Goal: Use online tool/utility: Utilize a website feature to perform a specific function

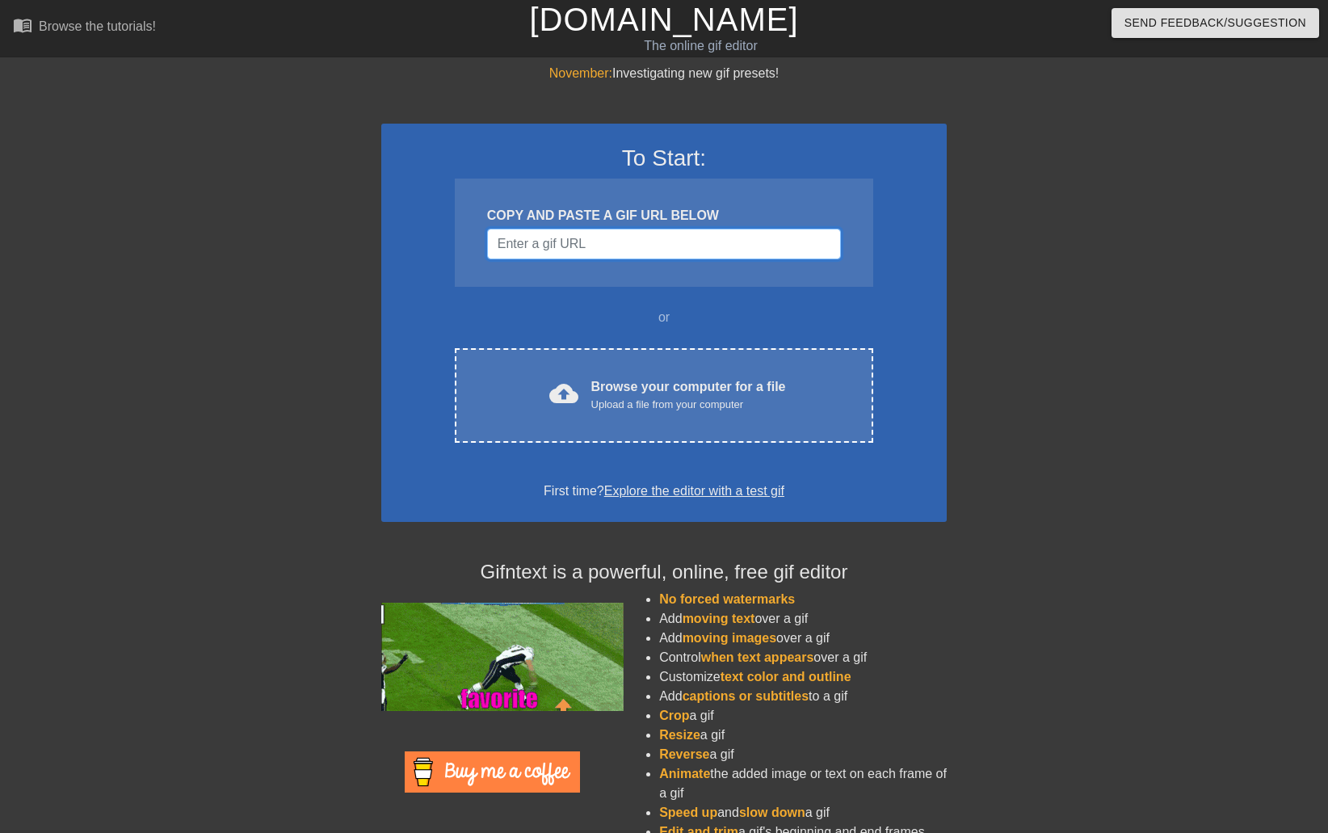
click at [677, 247] on input "Username" at bounding box center [664, 244] width 354 height 31
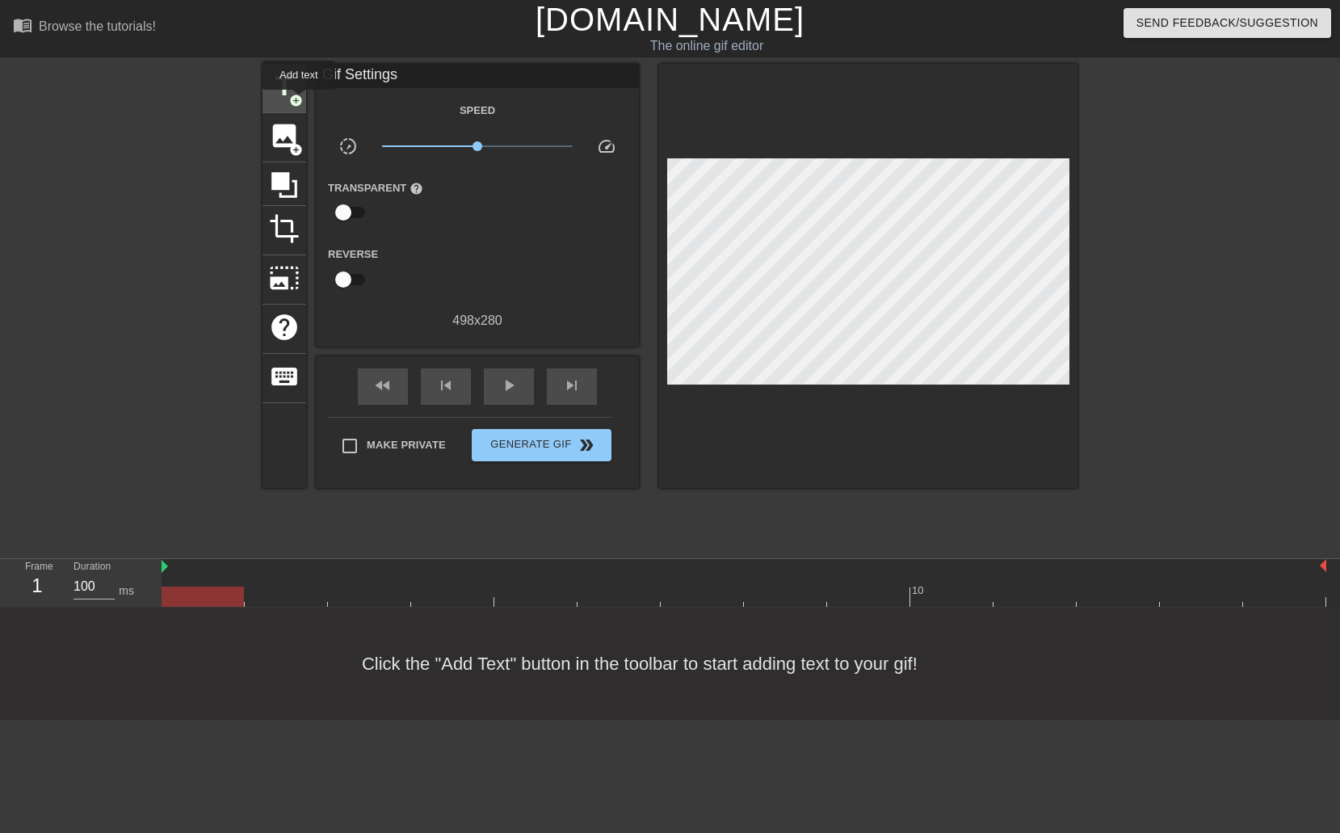
click at [299, 101] on span "add_circle" at bounding box center [296, 101] width 14 height 14
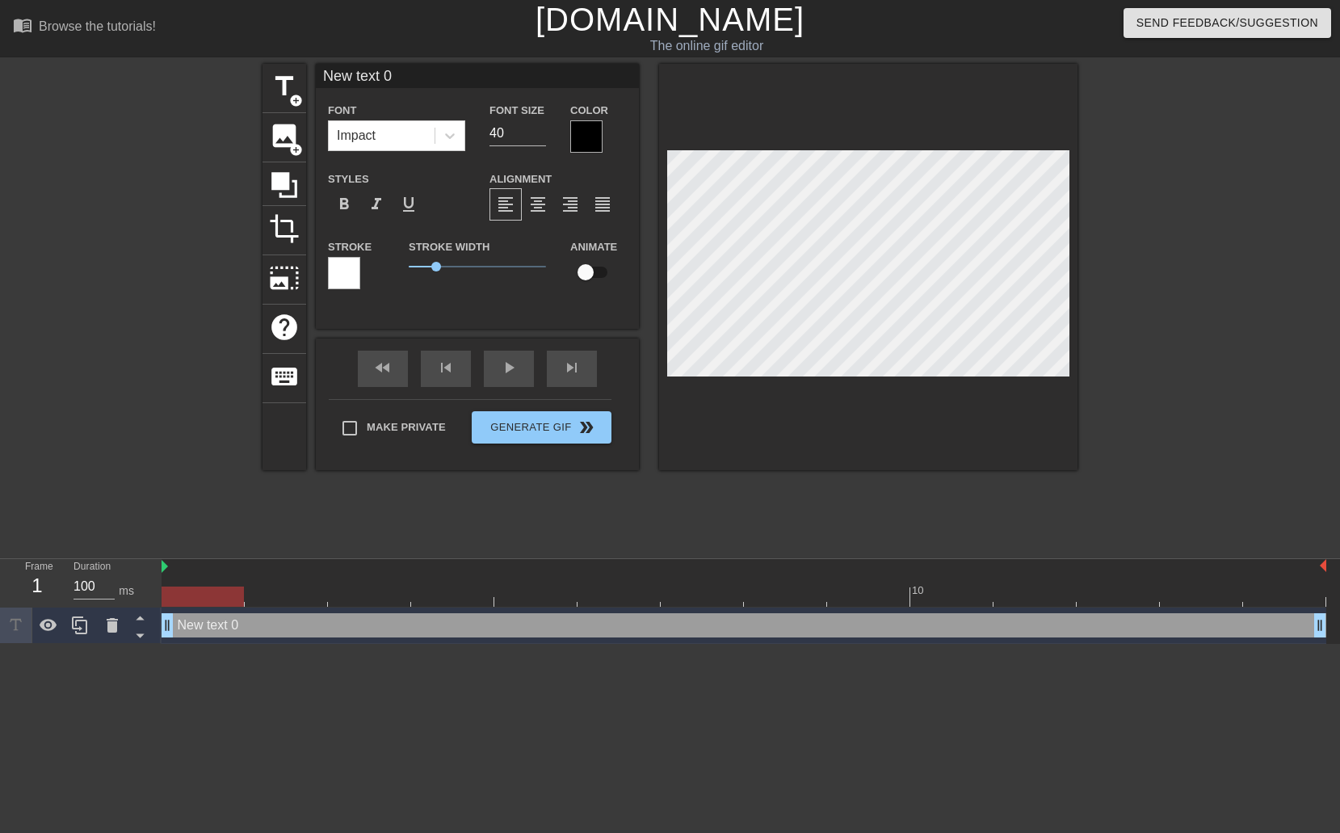
drag, startPoint x: 413, startPoint y: 73, endPoint x: 308, endPoint y: 71, distance: 104.2
click at [308, 71] on div "title add_circle image add_circle crop photo_size_select_large help keyboard Ne…" at bounding box center [669, 267] width 815 height 406
type input "F"
type input "[DATE]"
click at [573, 136] on div at bounding box center [586, 136] width 32 height 32
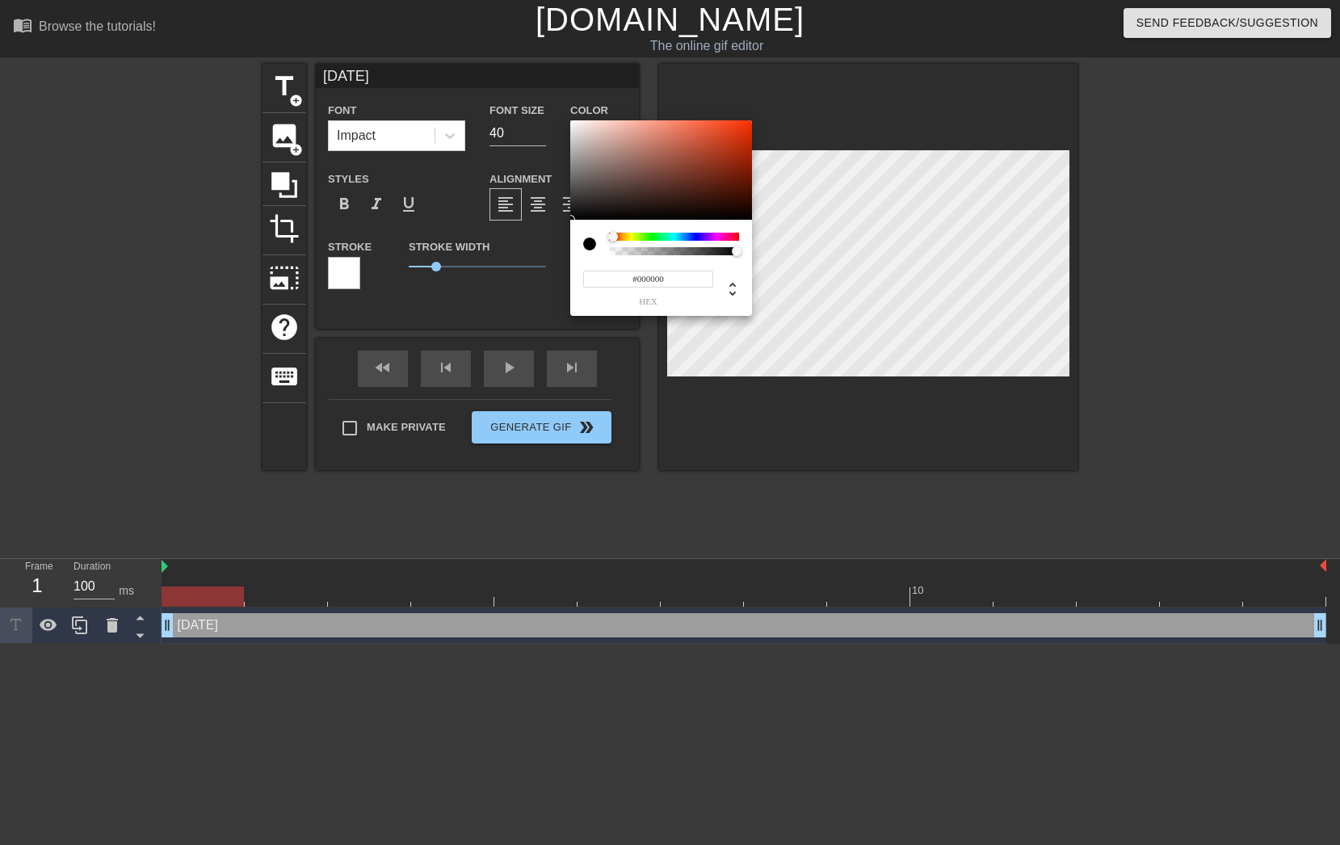
drag, startPoint x: 610, startPoint y: 236, endPoint x: 591, endPoint y: 237, distance: 18.6
click at [587, 232] on div "#000000 hex" at bounding box center [661, 268] width 182 height 96
type input "0"
type input "1"
drag, startPoint x: 731, startPoint y: 250, endPoint x: 800, endPoint y: 251, distance: 69.4
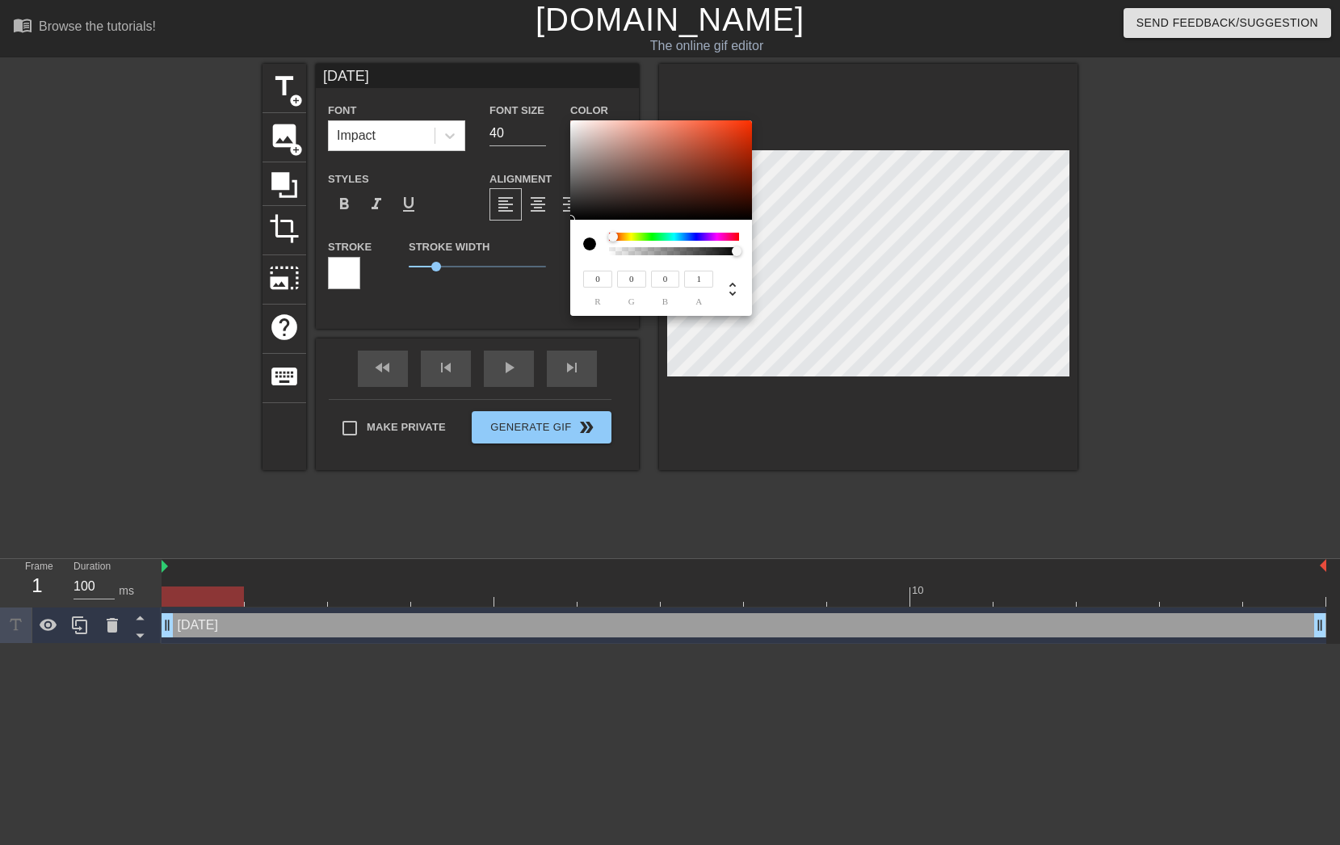
click at [800, 251] on div "0 r 0 g 0 b 1 a" at bounding box center [670, 422] width 1340 height 845
click at [595, 243] on div at bounding box center [596, 244] width 26 height 23
click at [591, 243] on div at bounding box center [589, 243] width 13 height 13
click at [605, 238] on div at bounding box center [610, 237] width 10 height 10
type input "116"
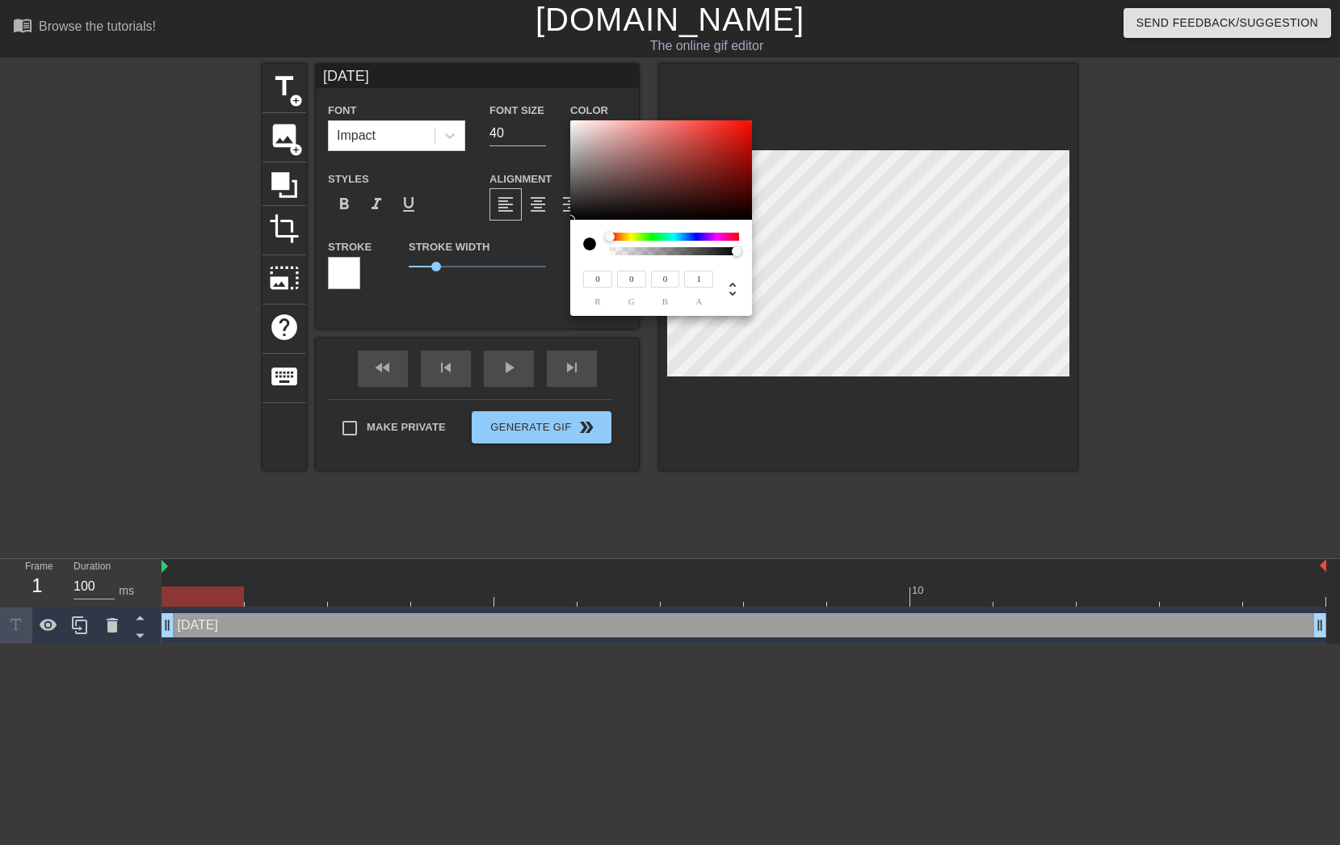
type input "68"
type input "66"
type input "132"
type input "83"
type input "81"
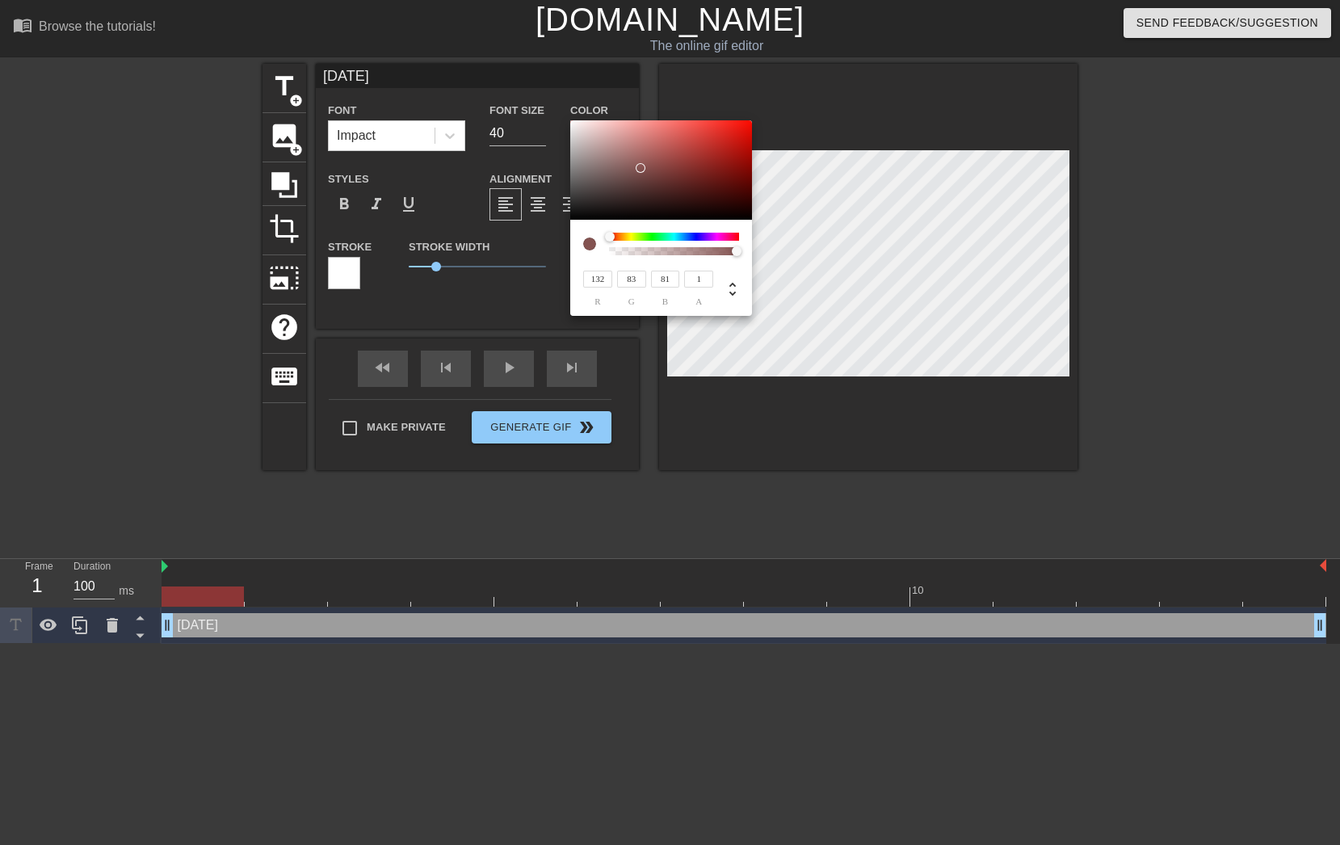
type input "180"
type input "141"
type input "139"
type input "209"
type input "189"
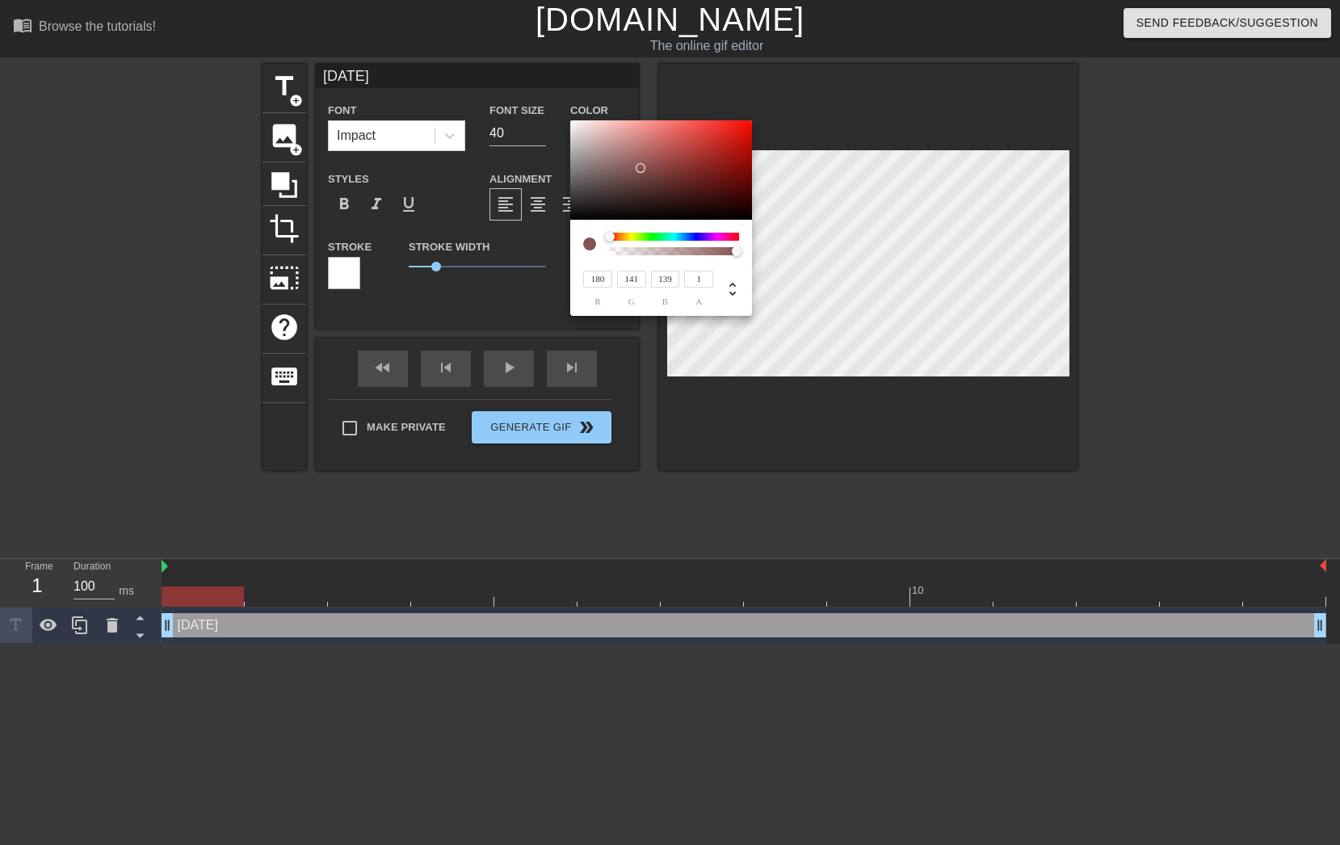
type input "188"
type input "219"
type input "209"
type input "208"
type input "225"
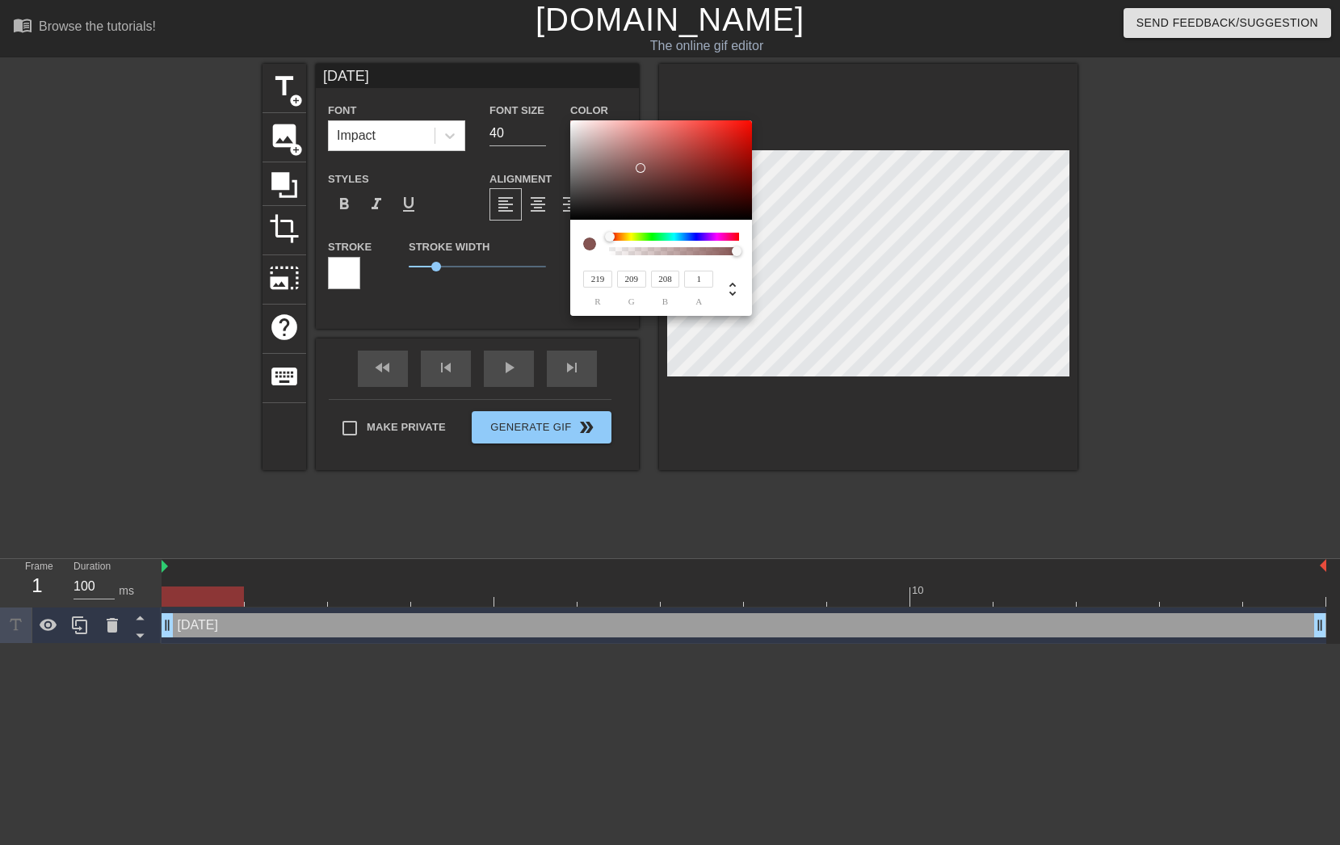
type input "219"
type input "218"
type input "227"
type input "223"
type input "222"
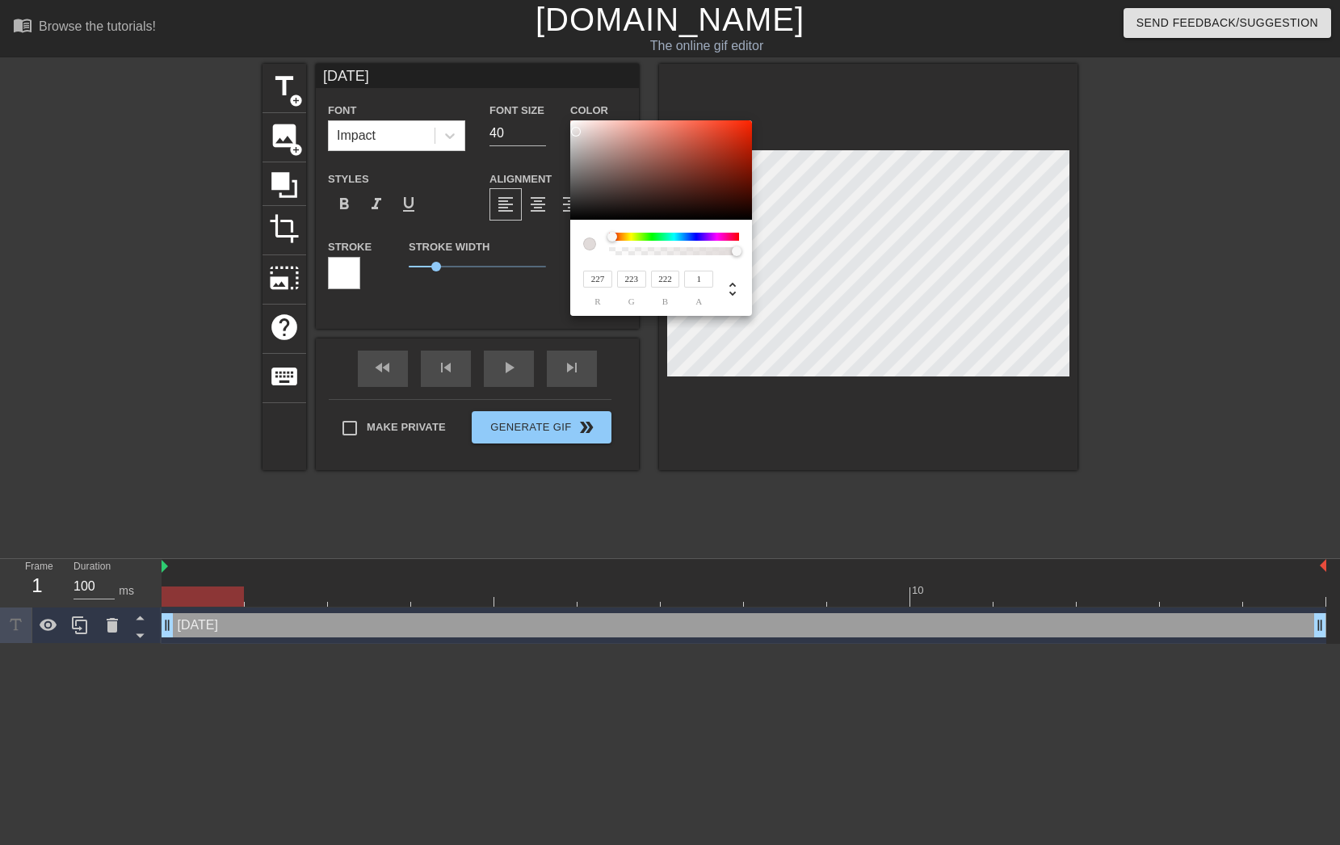
type input "231"
type input "228"
type input "227"
type input "233"
type input "230"
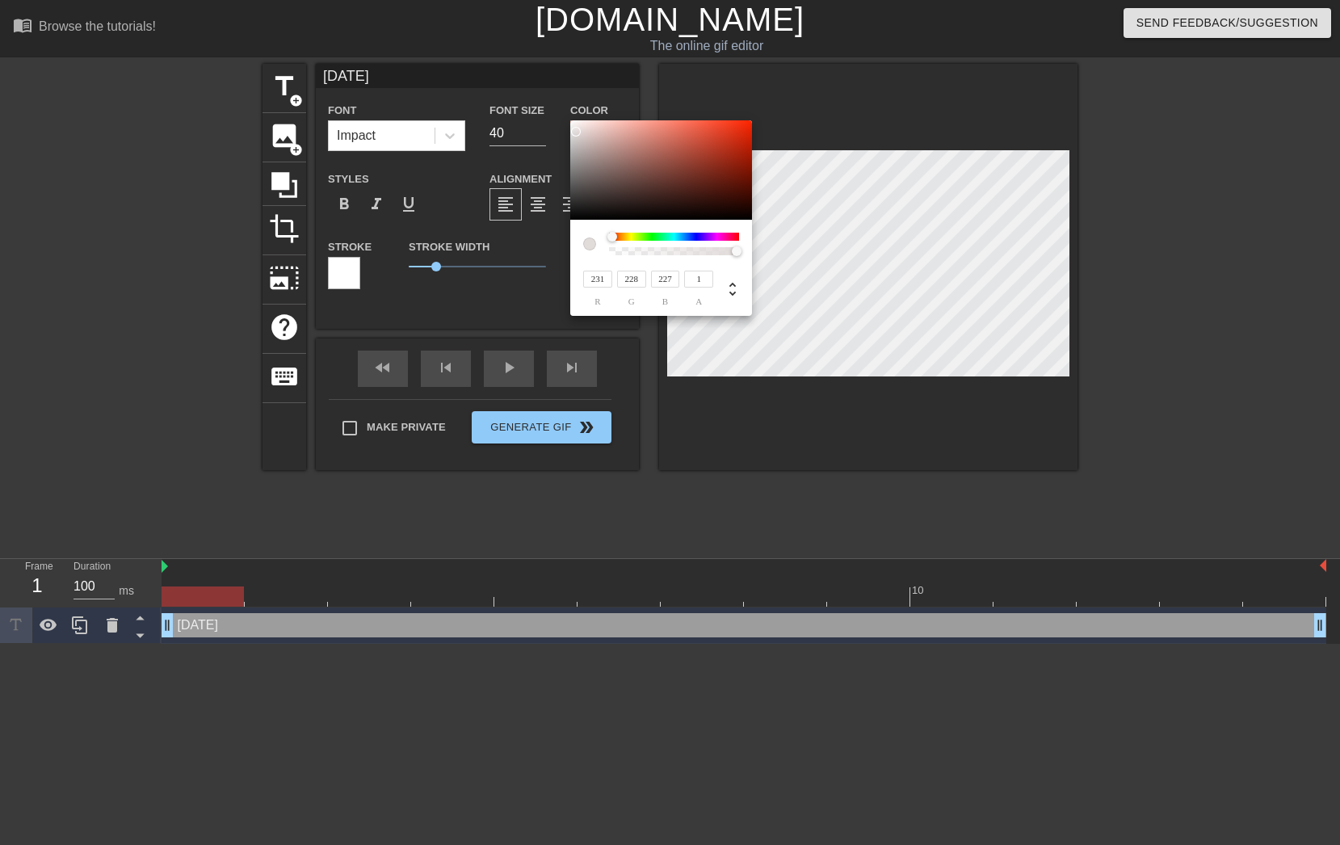
type input "229"
type input "246"
type input "164"
type input "137"
type input "255"
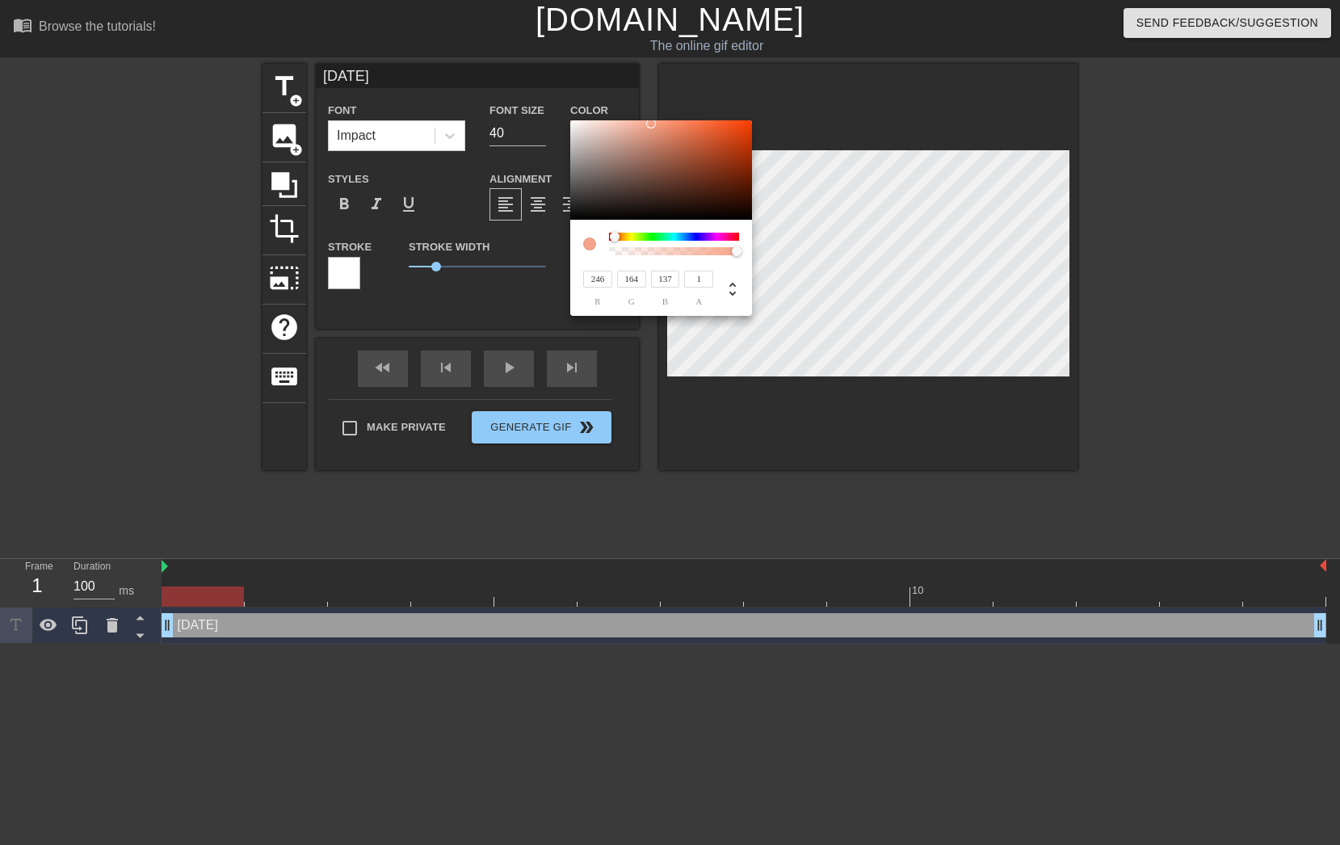
type input "255"
drag, startPoint x: 648, startPoint y: 174, endPoint x: 551, endPoint y: 94, distance: 125.6
click at [551, 94] on div "255 r 255 g 255 b 1 a" at bounding box center [670, 422] width 1340 height 845
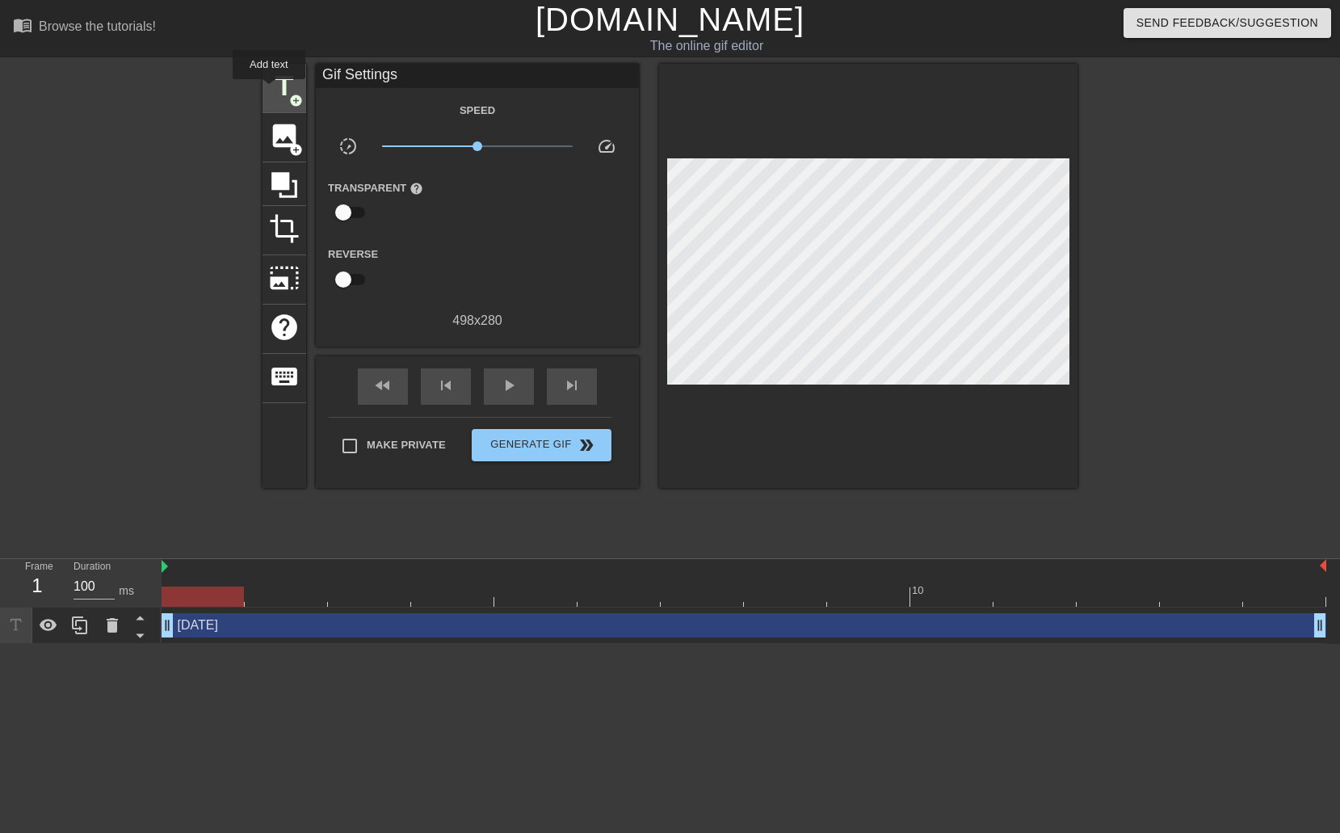
click at [269, 90] on span "title" at bounding box center [284, 86] width 31 height 31
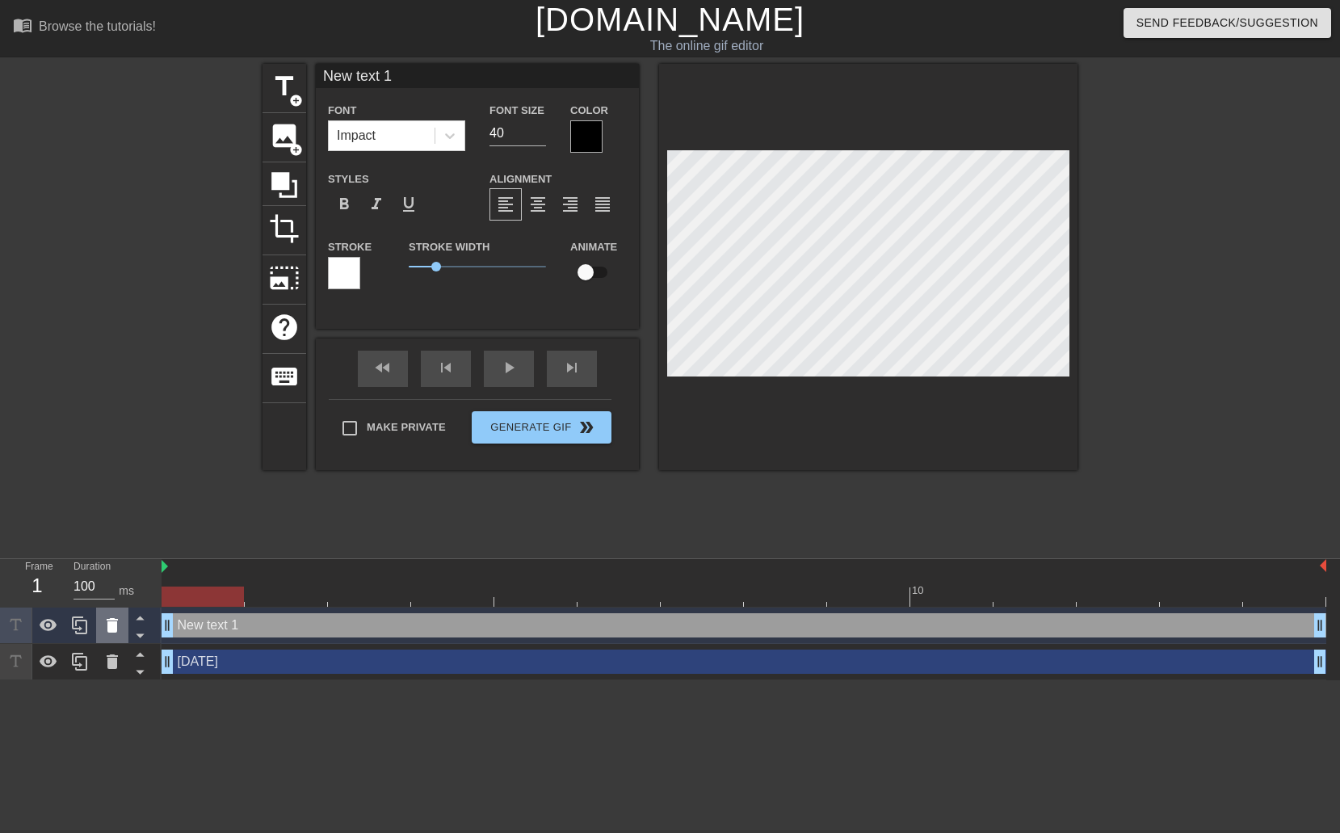
click at [112, 624] on icon at bounding box center [112, 625] width 11 height 15
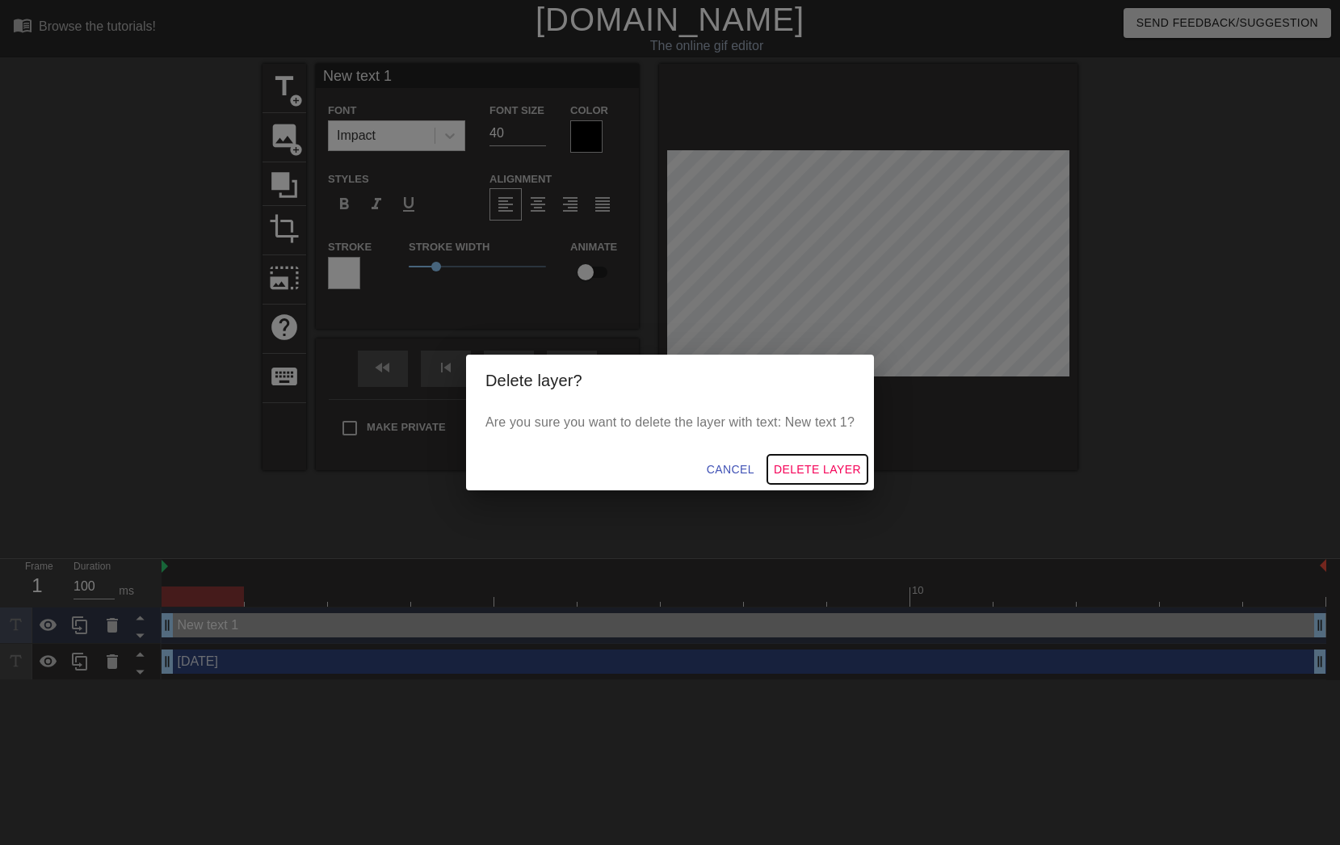
click at [849, 459] on span "Delete Layer" at bounding box center [817, 469] width 87 height 20
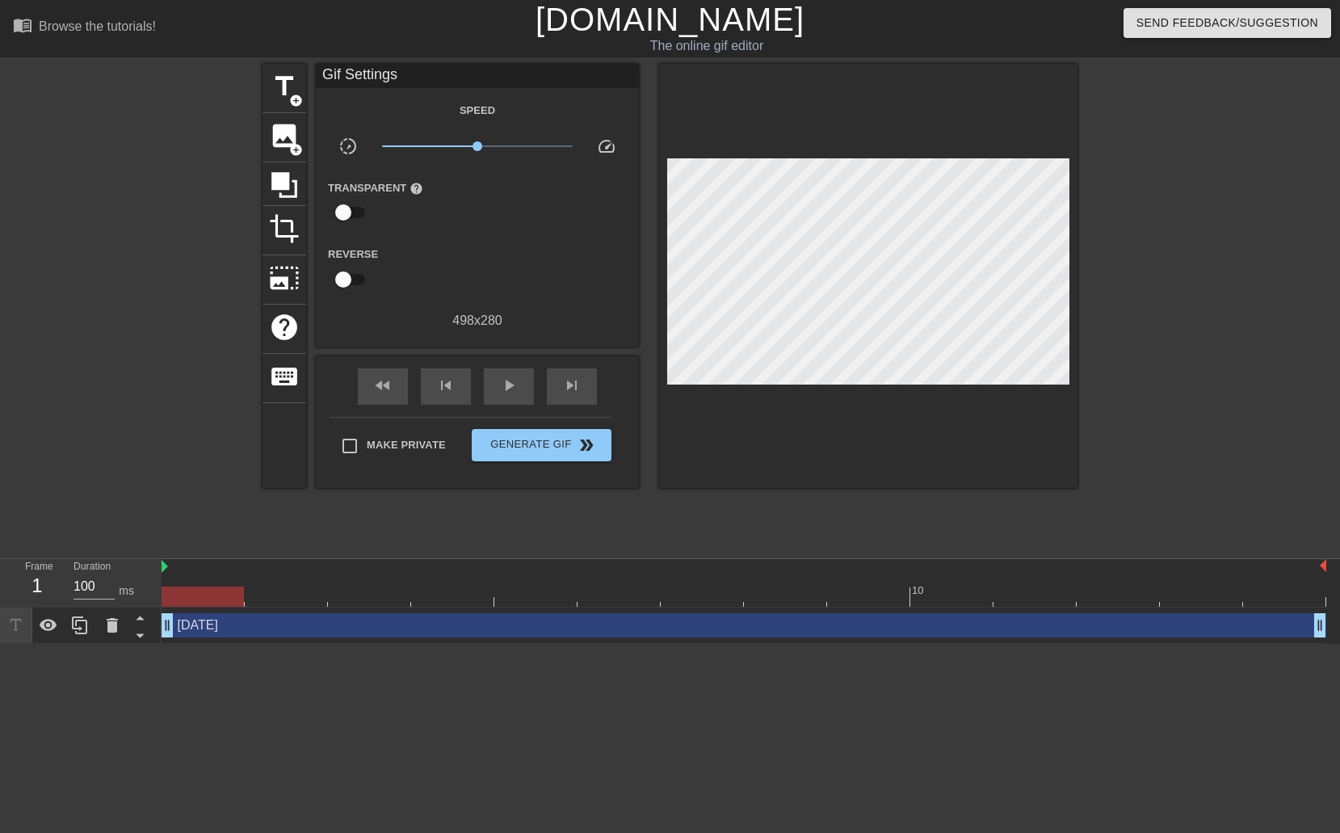
click at [299, 630] on div "[DATE] drag_handle drag_handle" at bounding box center [743, 625] width 1164 height 24
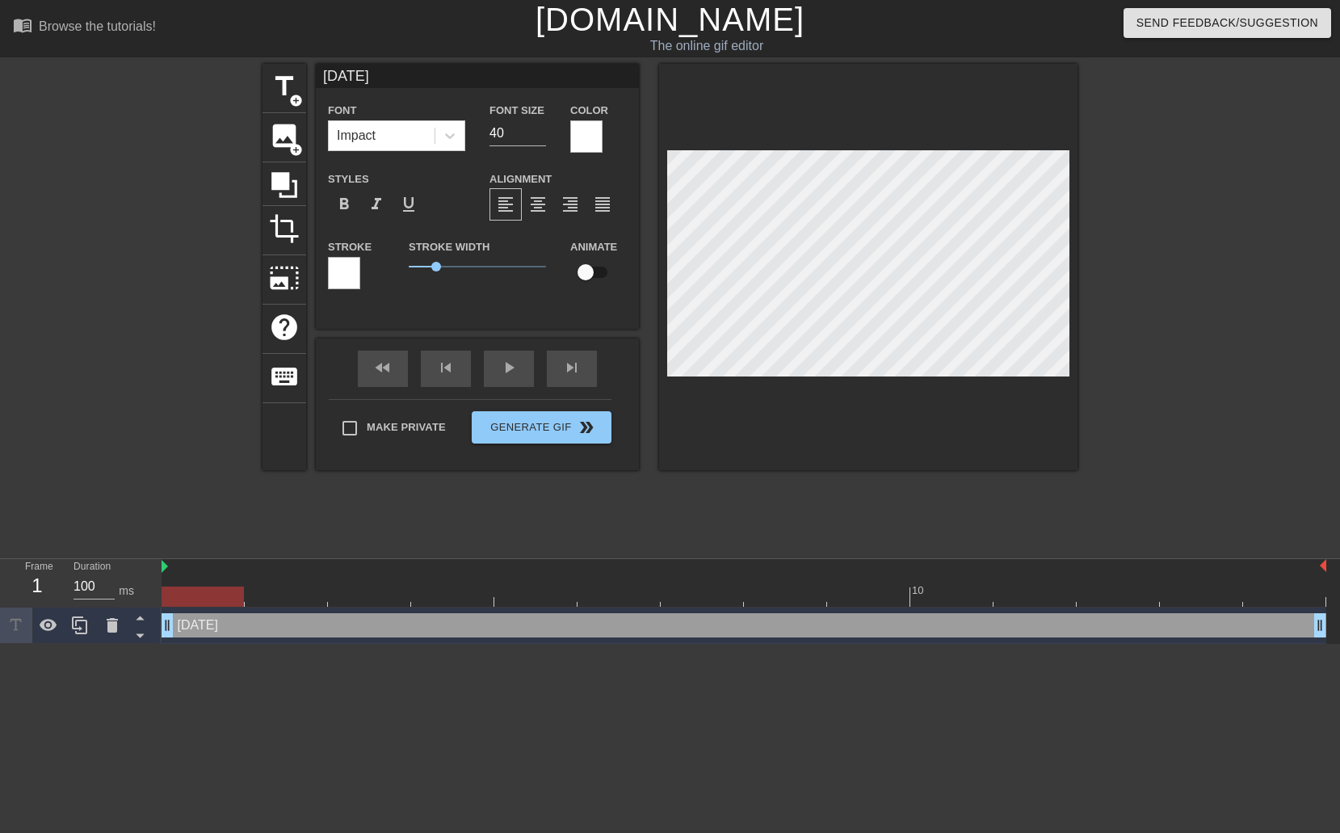
click at [335, 274] on div at bounding box center [344, 273] width 32 height 32
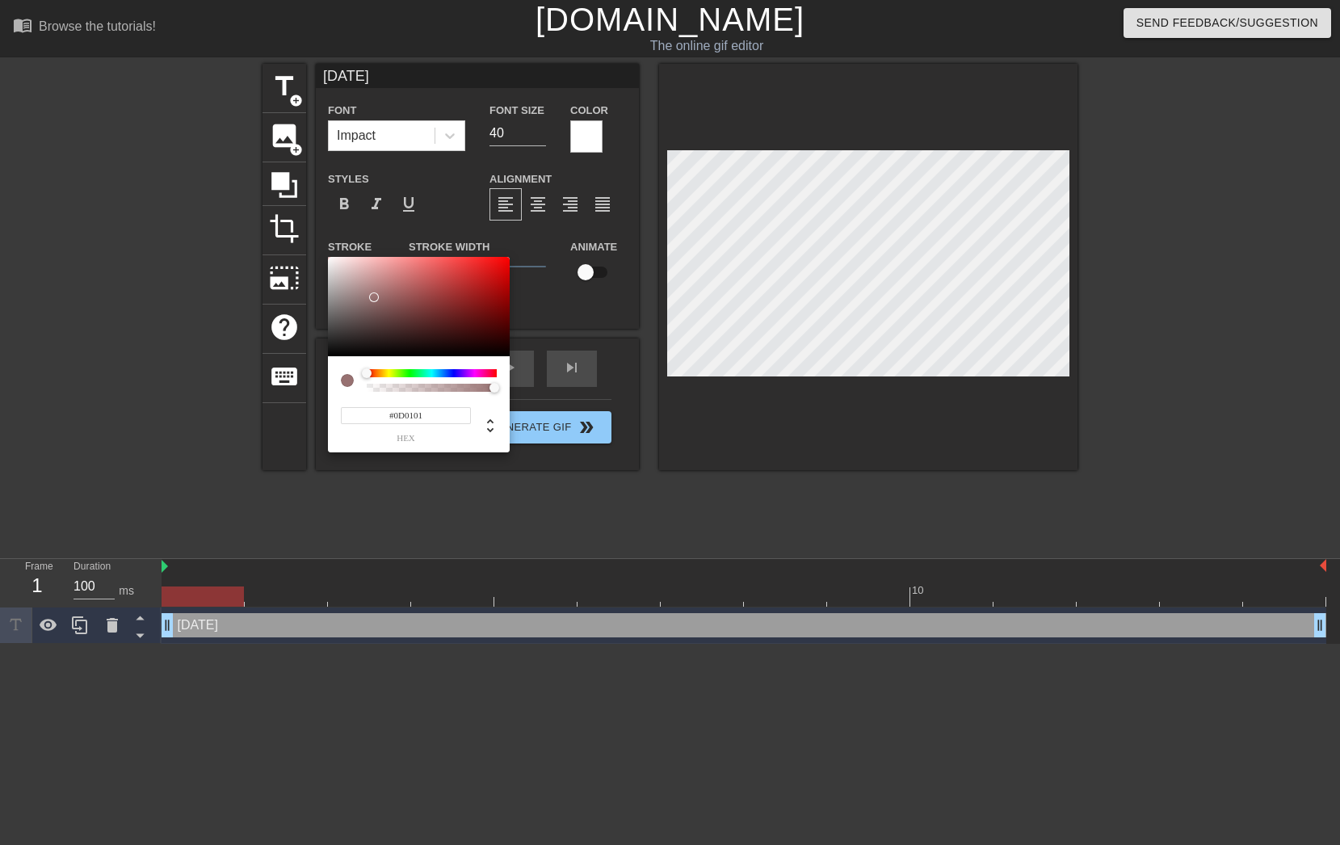
type input "#000000"
drag, startPoint x: 360, startPoint y: 311, endPoint x: 308, endPoint y: 382, distance: 87.9
click at [308, 382] on div "#000000 hex" at bounding box center [670, 422] width 1340 height 845
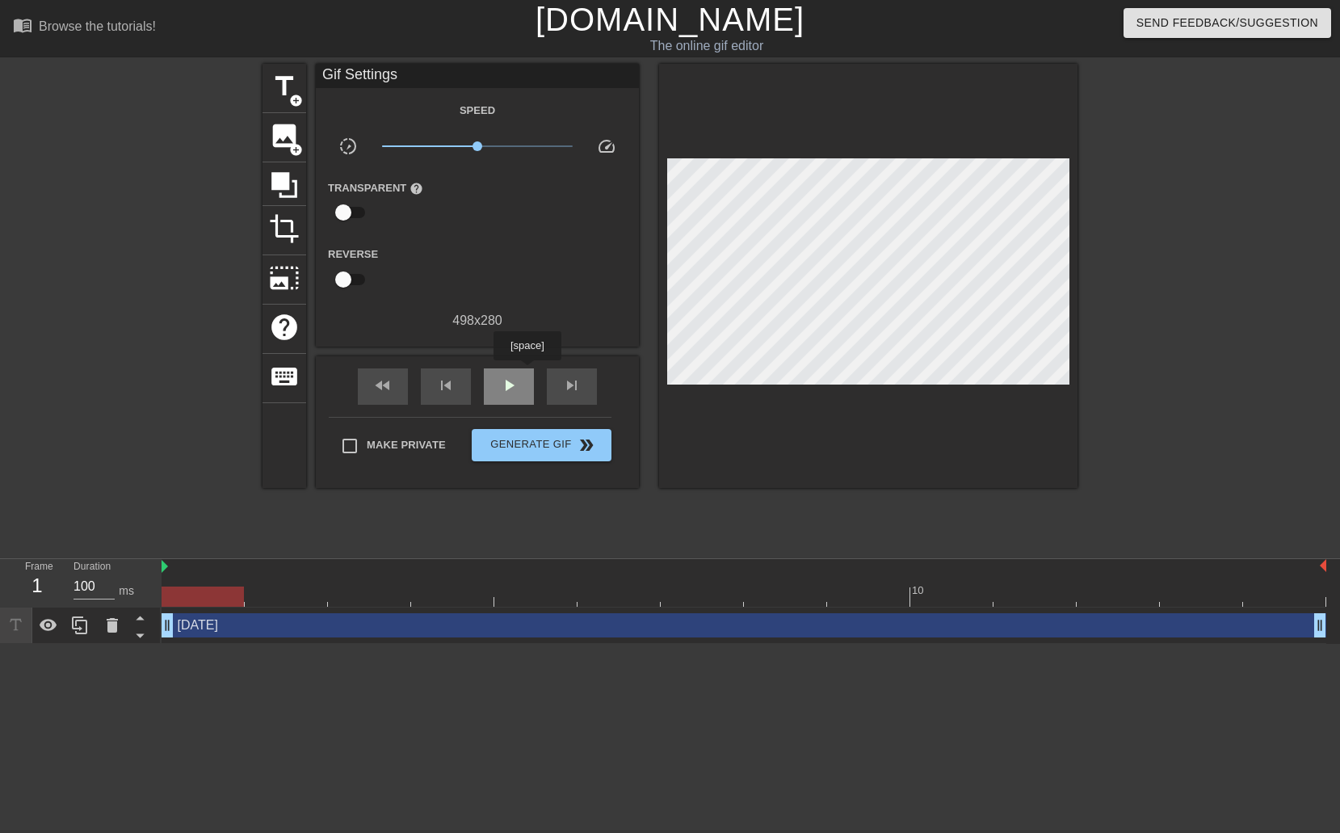
click at [526, 371] on div "play_arrow" at bounding box center [509, 386] width 50 height 36
click at [514, 380] on span "pause" at bounding box center [508, 384] width 19 height 19
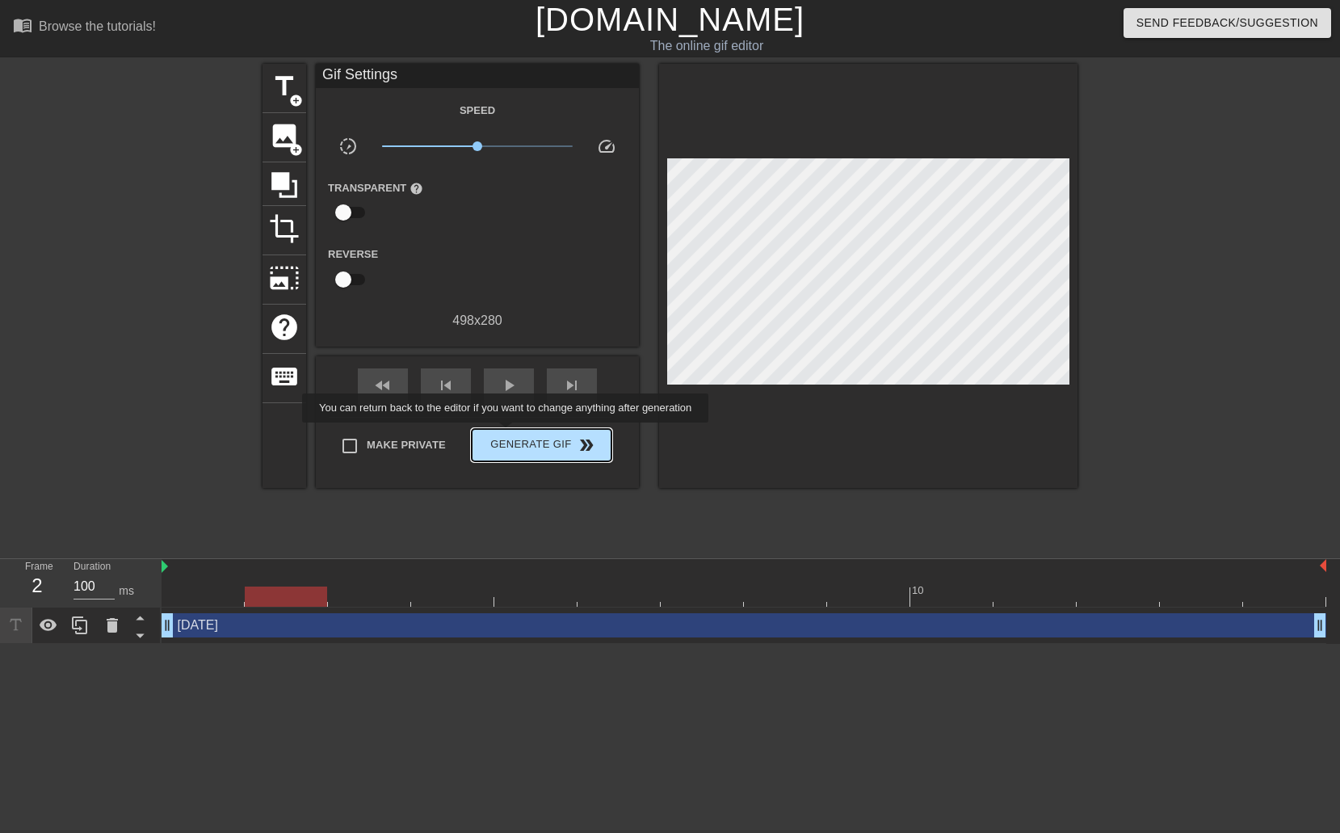
click at [507, 435] on span "Generate Gif double_arrow" at bounding box center [541, 444] width 127 height 19
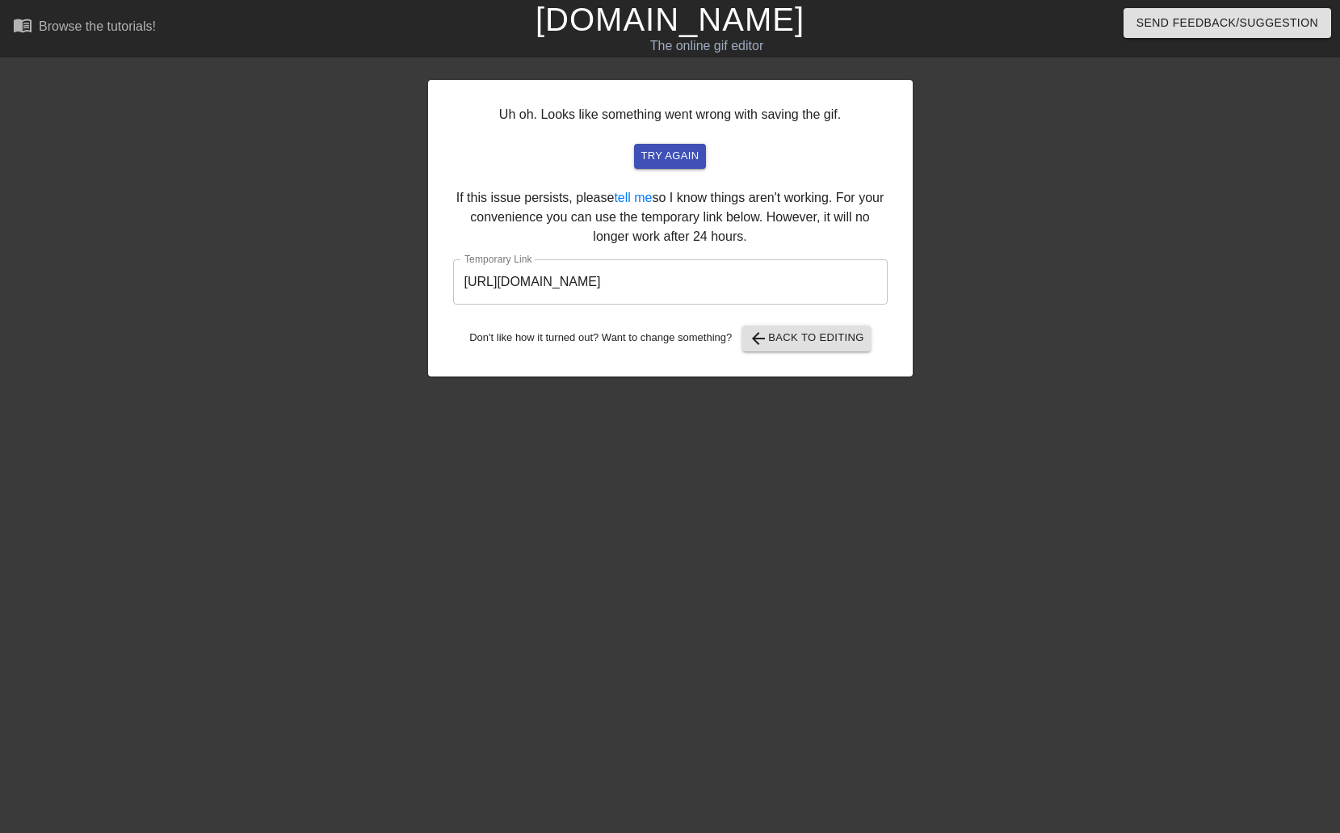
click at [764, 302] on input "[URL][DOMAIN_NAME]" at bounding box center [670, 281] width 434 height 45
click at [767, 288] on input "[URL][DOMAIN_NAME]" at bounding box center [670, 281] width 434 height 45
